Goal: Information Seeking & Learning: Understand process/instructions

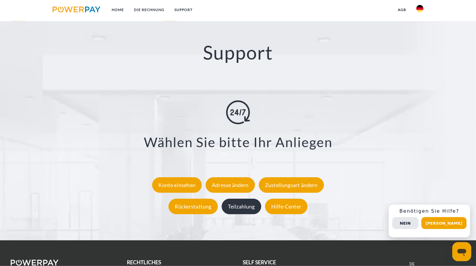
scroll to position [1085, 0]
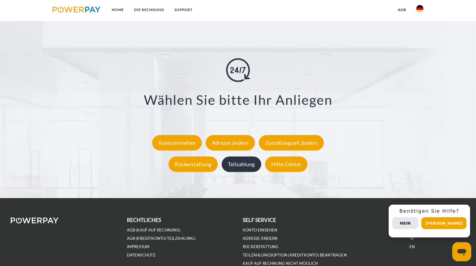
click at [245, 156] on div "Teilzahlung" at bounding box center [242, 163] width 40 height 15
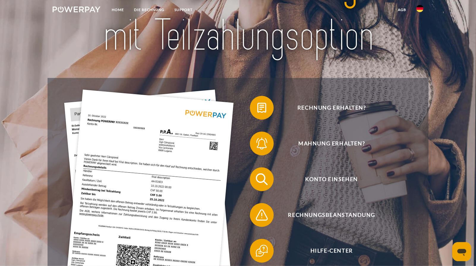
scroll to position [136, 0]
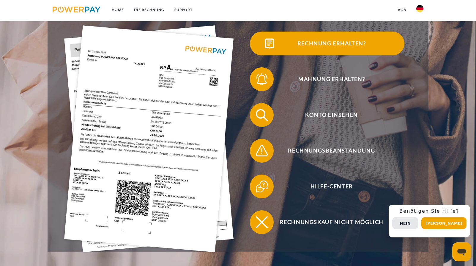
click at [327, 43] on span "Rechnung erhalten?" at bounding box center [332, 44] width 146 height 24
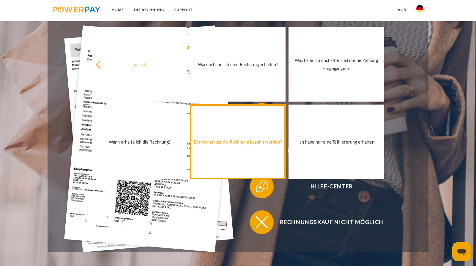
click at [223, 140] on div "Bis wann muss die Rechnung bezahlt werden?" at bounding box center [238, 142] width 88 height 8
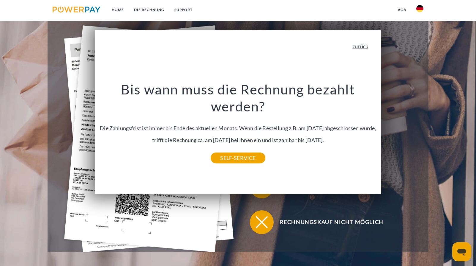
click at [357, 47] on link "zurück" at bounding box center [361, 45] width 16 height 5
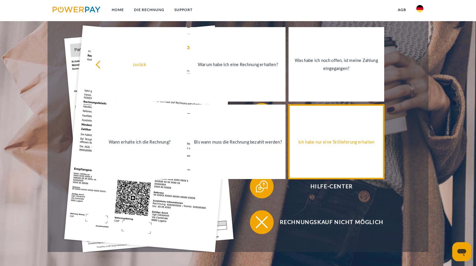
click at [326, 144] on div "Ich habe nur eine Teillieferung erhalten" at bounding box center [336, 142] width 88 height 8
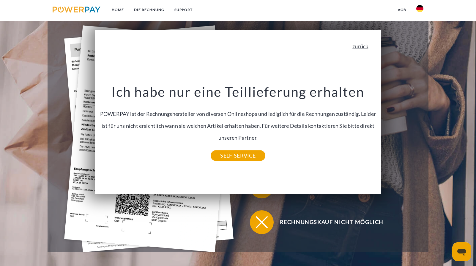
click at [361, 48] on link "zurück" at bounding box center [361, 45] width 16 height 5
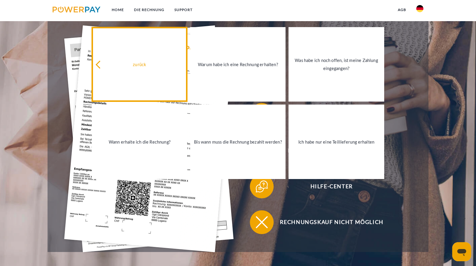
click at [139, 65] on div "zurück" at bounding box center [139, 64] width 88 height 8
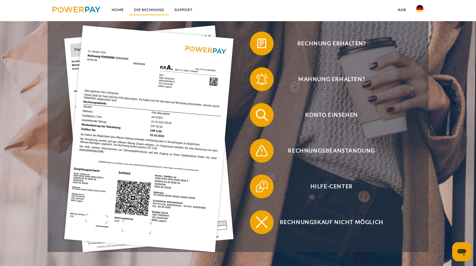
click at [154, 10] on link "DIE RECHNUNG" at bounding box center [149, 9] width 40 height 11
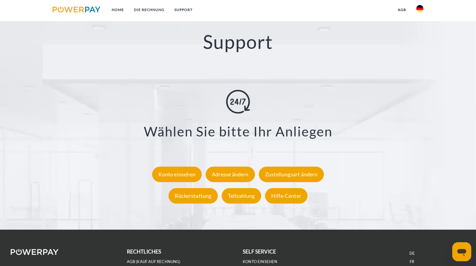
scroll to position [1057, 0]
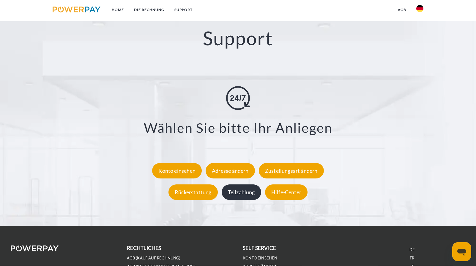
click at [239, 184] on div "Teilzahlung" at bounding box center [242, 191] width 40 height 15
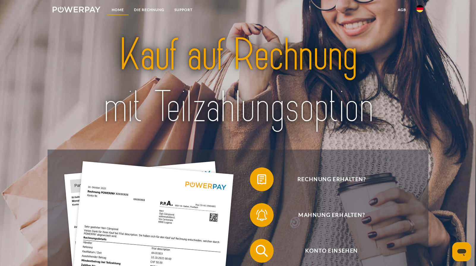
click at [120, 9] on link "Home" at bounding box center [118, 9] width 22 height 11
click at [81, 13] on link at bounding box center [77, 10] width 58 height 12
